Goal: Information Seeking & Learning: Learn about a topic

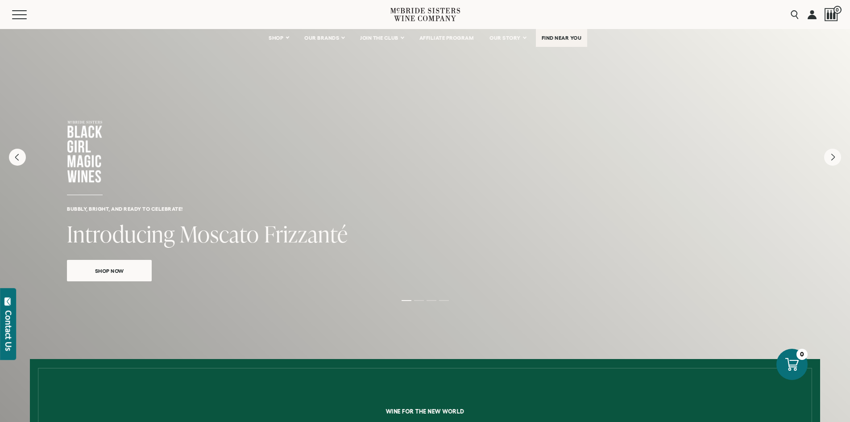
click at [548, 39] on span "FIND NEAR YOU" at bounding box center [562, 38] width 40 height 6
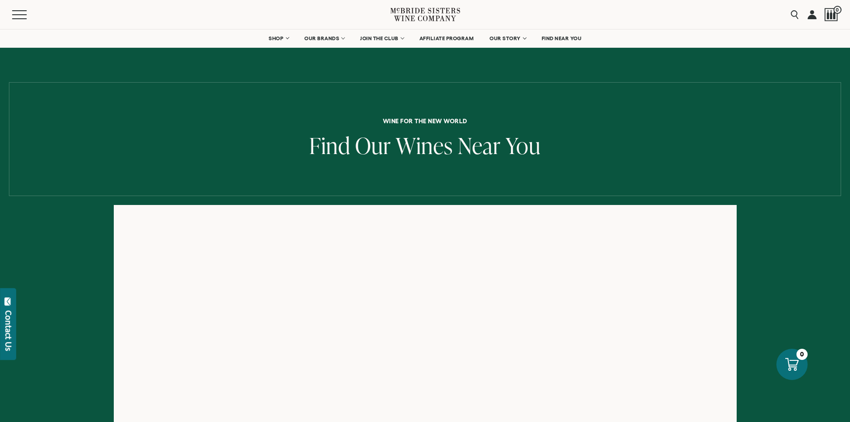
click at [17, 5] on div "Menu" at bounding box center [201, 14] width 379 height 29
click at [16, 13] on button "Menu" at bounding box center [28, 14] width 32 height 9
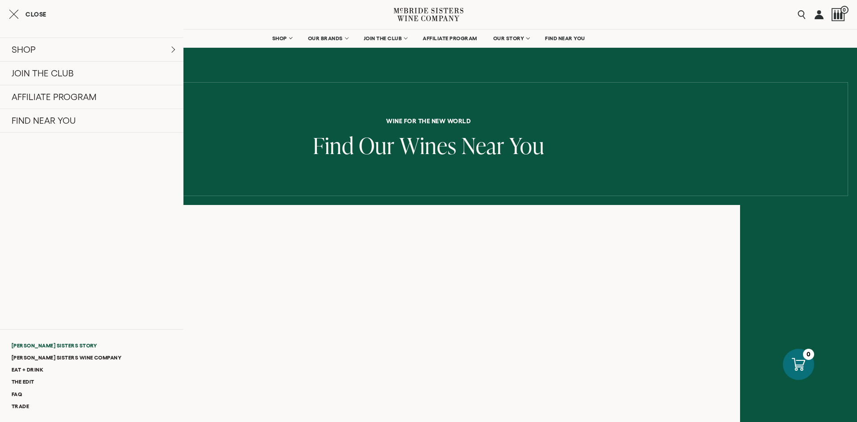
click at [43, 346] on link "[PERSON_NAME] Sisters Story" at bounding box center [91, 345] width 183 height 12
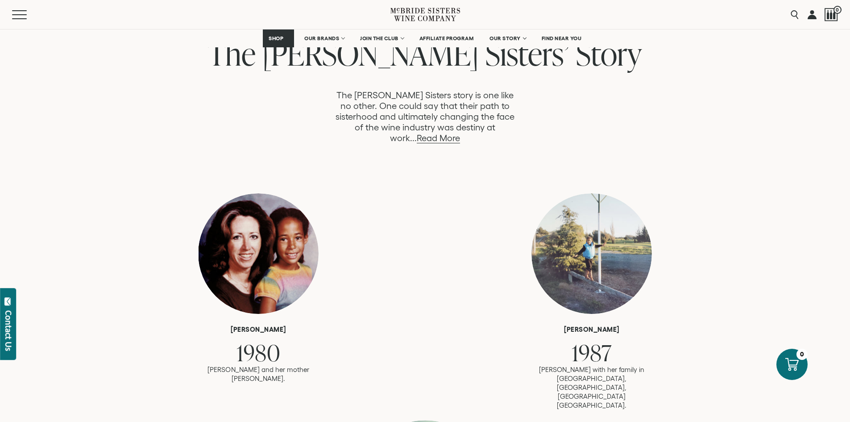
scroll to position [491, 0]
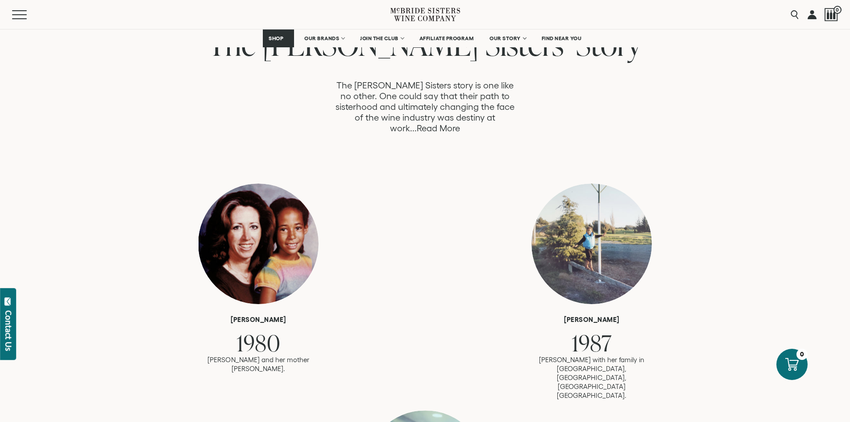
click at [460, 123] on link "Read More" at bounding box center [438, 128] width 43 height 10
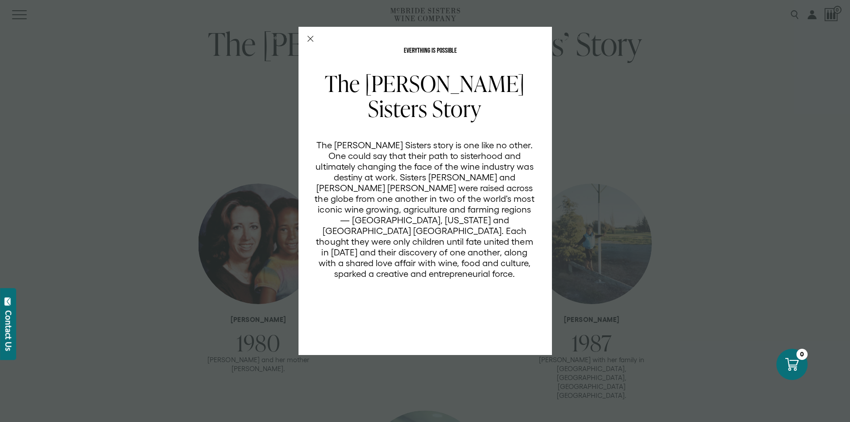
click at [313, 42] on div "EVERYTHING IS POSSIBLE The McBride Sisters Story The McBride Sisters story is o…" at bounding box center [426, 191] width 254 height 328
click at [309, 35] on div "EVERYTHING IS POSSIBLE The McBride Sisters Story The McBride Sisters story is o…" at bounding box center [426, 191] width 254 height 328
click at [313, 40] on icon "Close Modal" at bounding box center [311, 39] width 6 height 6
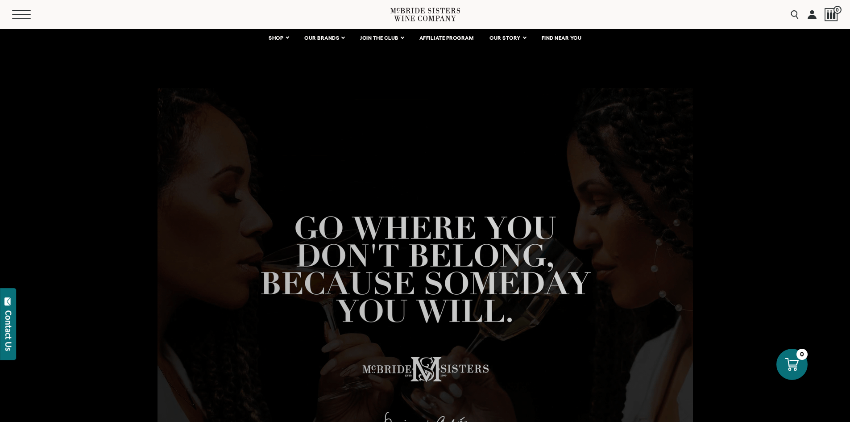
click at [15, 13] on button "Menu" at bounding box center [28, 14] width 32 height 9
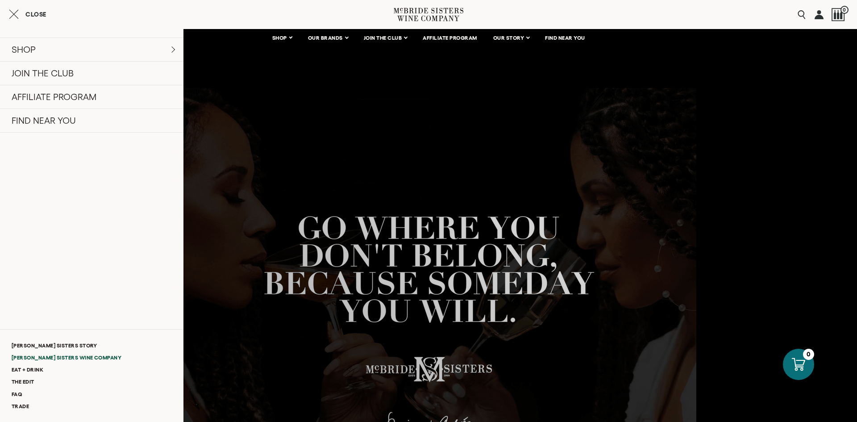
click at [90, 358] on link "[PERSON_NAME] Sisters Wine Company" at bounding box center [91, 357] width 183 height 12
